Goal: Find specific page/section: Find specific page/section

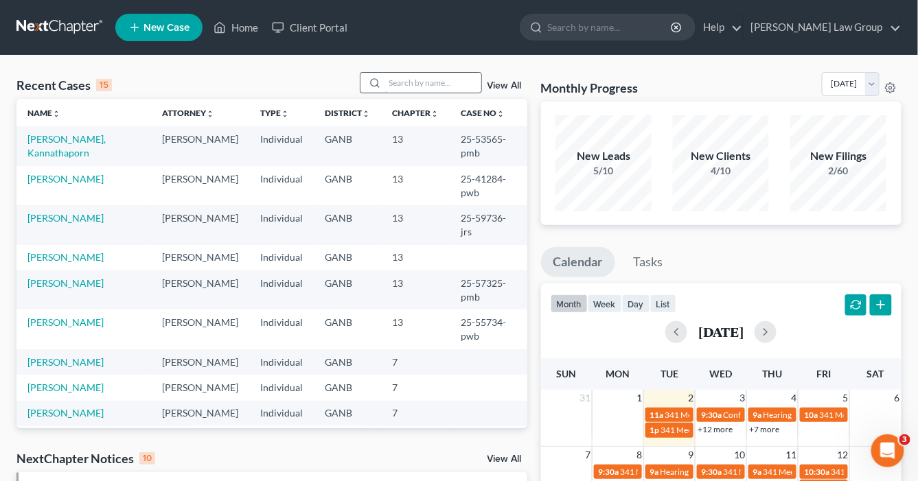
click at [392, 81] on input "search" at bounding box center [433, 83] width 96 height 20
click at [420, 81] on input "search" at bounding box center [433, 83] width 96 height 20
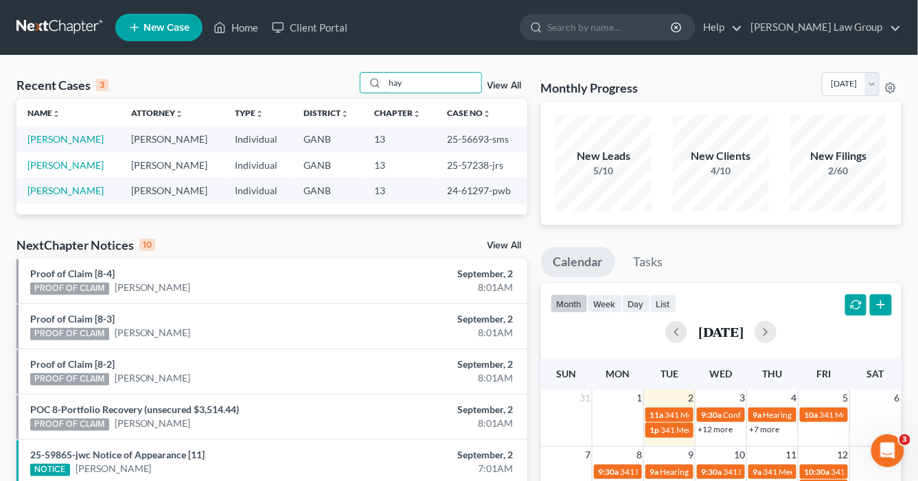
type input "hay"
click at [56, 133] on link "[PERSON_NAME]" at bounding box center [65, 139] width 76 height 12
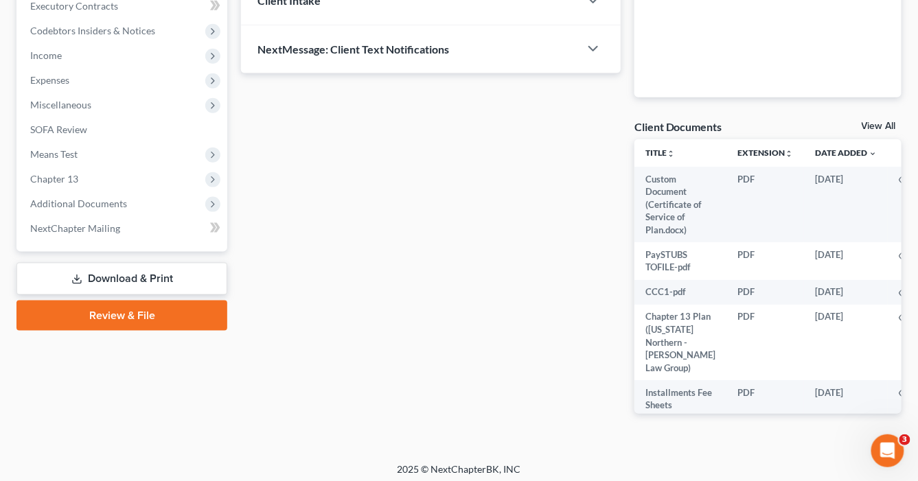
scroll to position [402, 0]
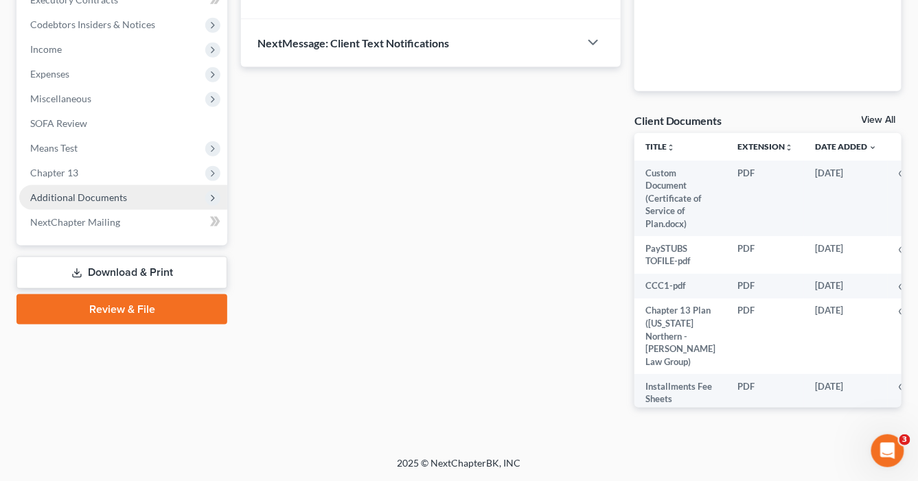
click at [73, 192] on span "Additional Documents" at bounding box center [78, 198] width 97 height 12
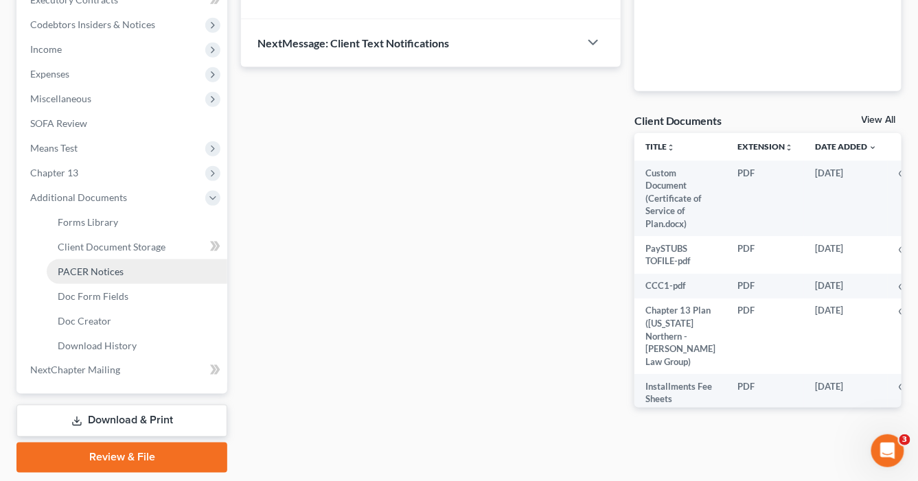
click at [91, 272] on span "PACER Notices" at bounding box center [91, 272] width 66 height 12
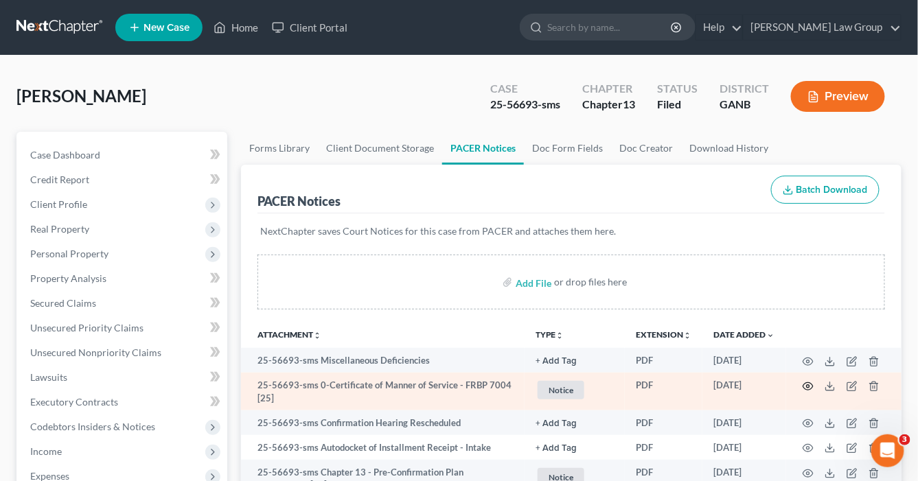
click at [808, 385] on circle "button" at bounding box center [808, 386] width 3 height 3
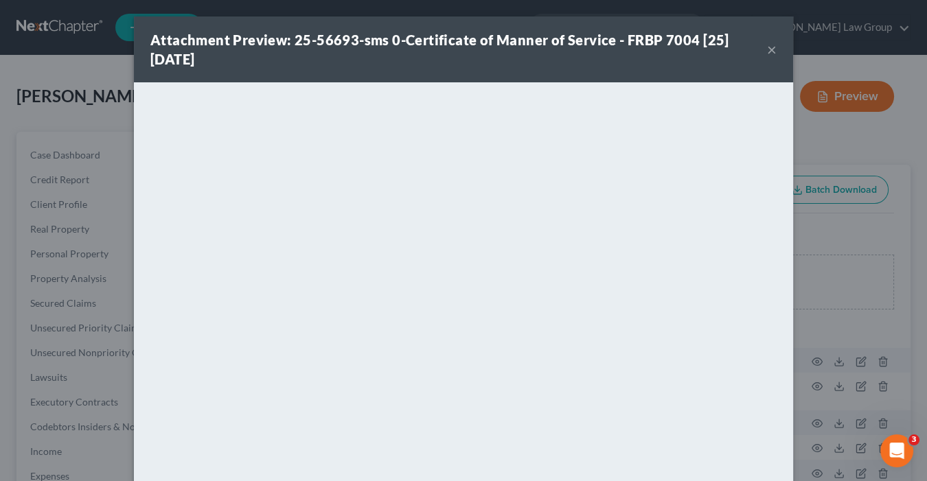
click at [769, 50] on button "×" at bounding box center [772, 49] width 10 height 16
